Goal: Go to known website: Access a specific website the user already knows

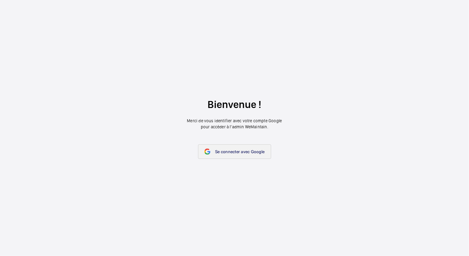
click at [225, 148] on link "Se connecter avec Google" at bounding box center [234, 151] width 73 height 15
